Goal: Find specific page/section: Find specific page/section

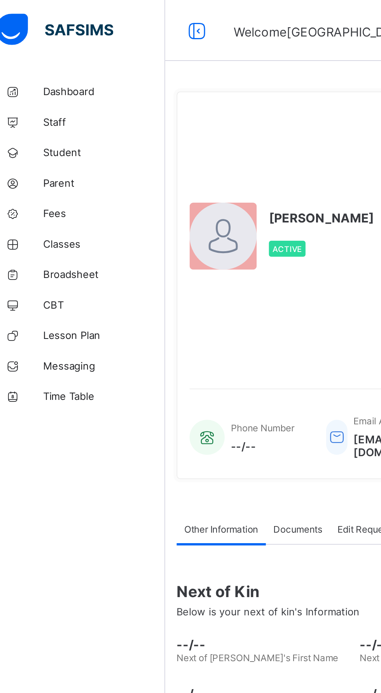
click at [33, 67] on link "Staff" at bounding box center [46, 62] width 93 height 16
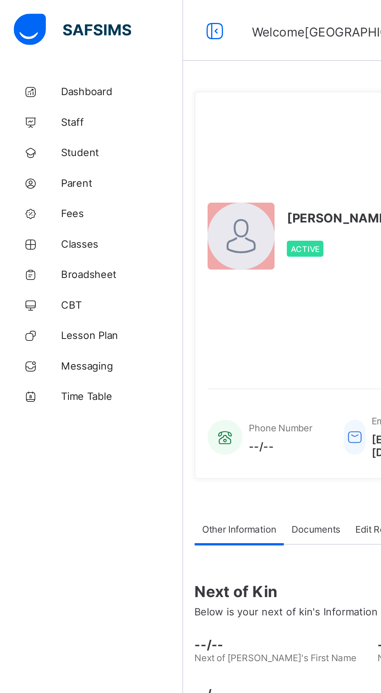
click at [37, 60] on span "Staff" at bounding box center [62, 62] width 62 height 6
